Goal: Task Accomplishment & Management: Complete application form

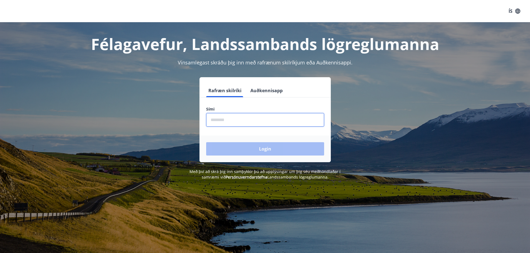
click at [259, 124] on input "phone" at bounding box center [265, 120] width 118 height 14
type input "********"
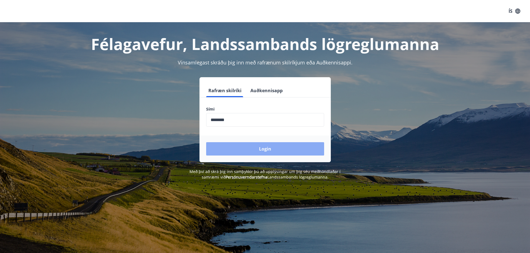
click at [309, 151] on button "Login" at bounding box center [265, 148] width 118 height 13
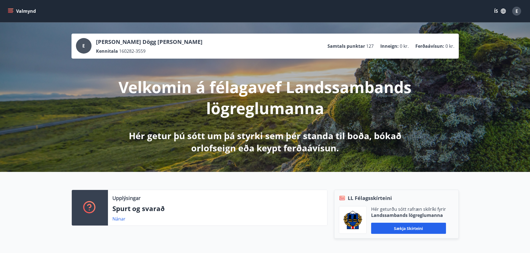
click at [10, 8] on icon "menu" at bounding box center [11, 11] width 6 height 6
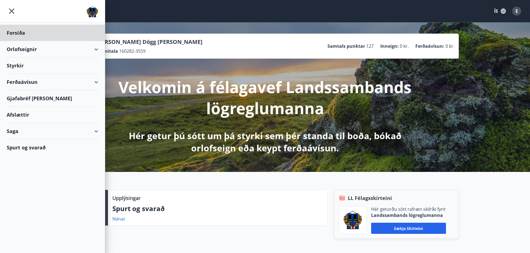
click at [18, 41] on div "Styrkir" at bounding box center [52, 33] width 91 height 16
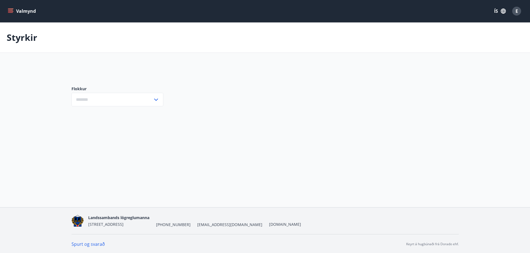
type input "***"
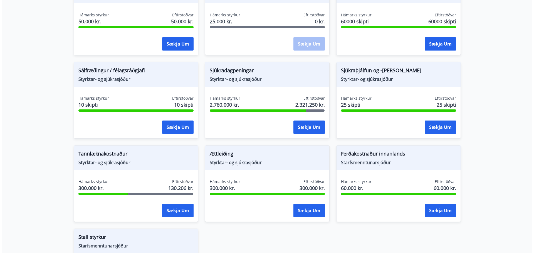
scroll to position [388, 0]
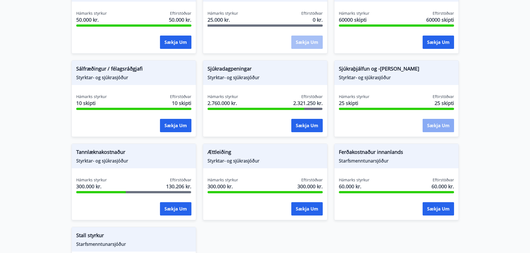
click at [439, 127] on button "Sækja um" at bounding box center [437, 125] width 31 height 13
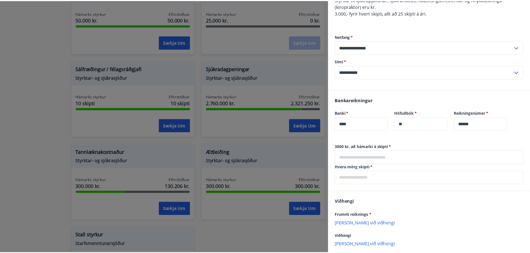
scroll to position [0, 0]
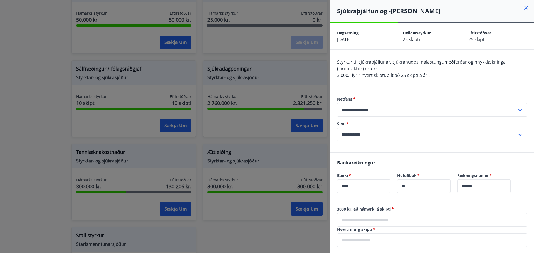
click at [523, 10] on icon at bounding box center [526, 7] width 7 height 7
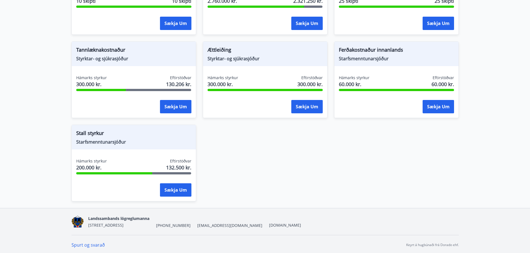
scroll to position [492, 0]
